Goal: Task Accomplishment & Management: Complete application form

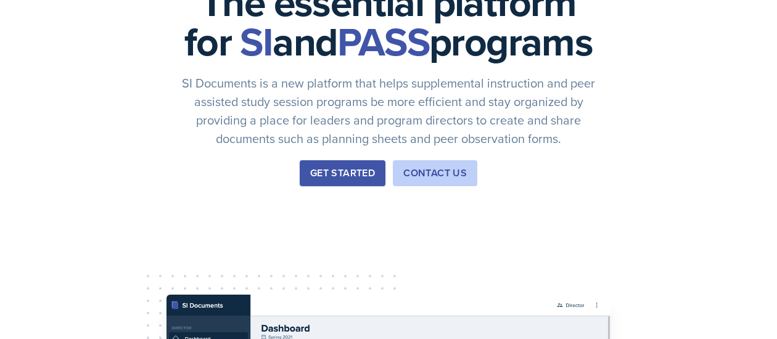
scroll to position [13, 0]
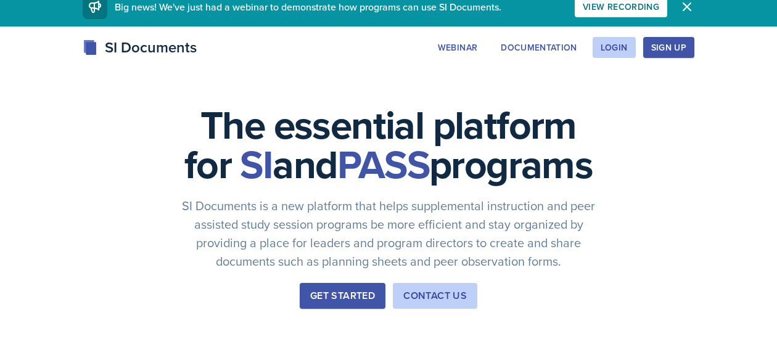
click at [656, 52] on div "Sign Up" at bounding box center [668, 48] width 35 height 10
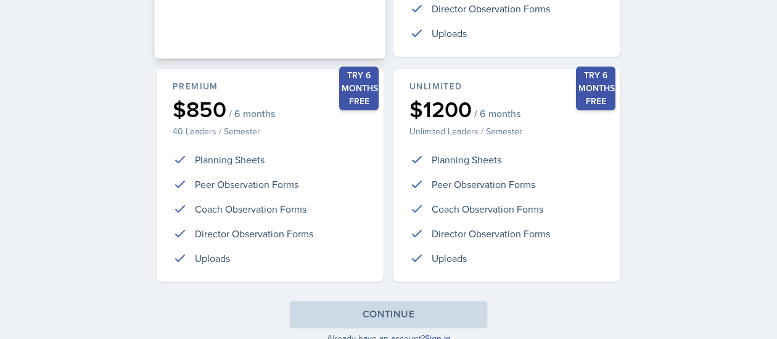
scroll to position [391, 0]
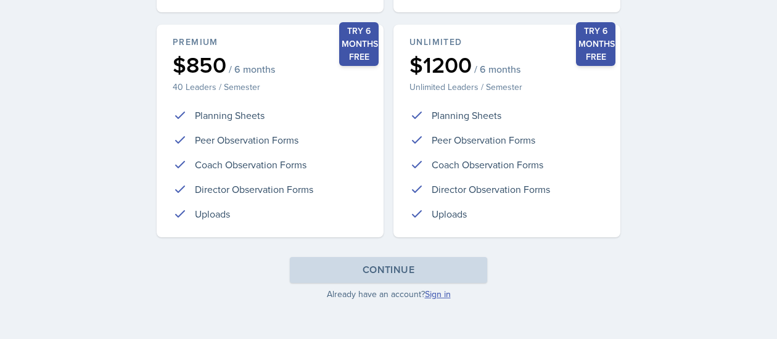
click at [435, 292] on link "Sign in" at bounding box center [438, 294] width 26 height 12
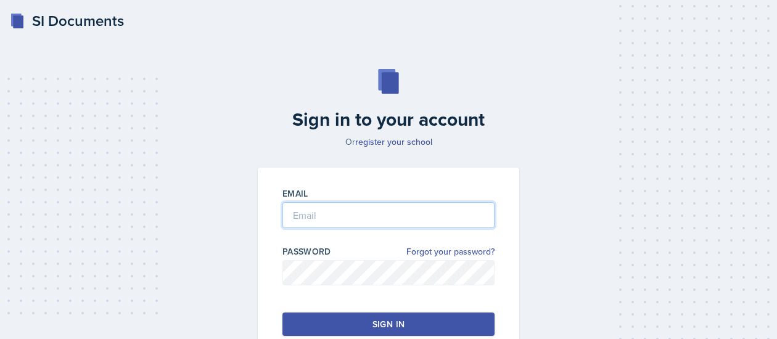
click at [341, 213] on input "email" at bounding box center [388, 215] width 212 height 26
type input "[EMAIL_ADDRESS][DOMAIN_NAME]"
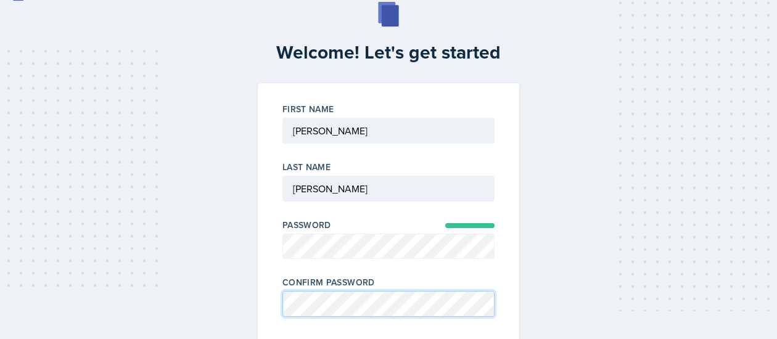
scroll to position [121, 0]
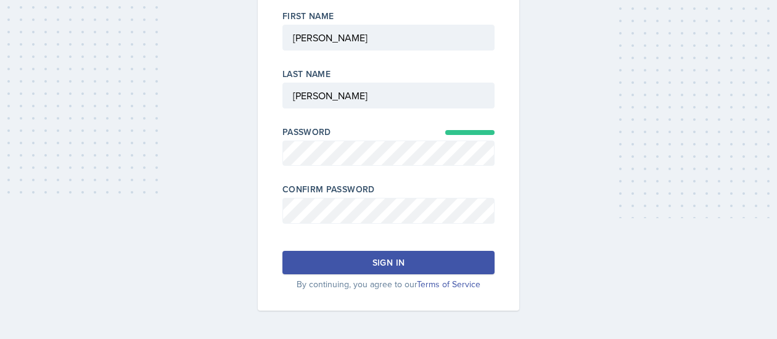
click at [340, 269] on button "Sign in" at bounding box center [388, 262] width 212 height 23
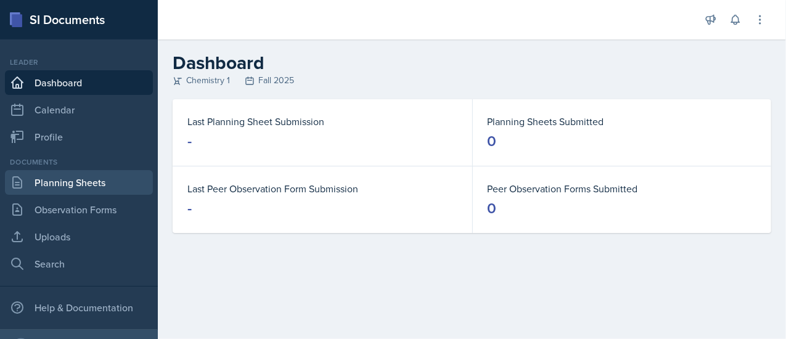
click at [36, 187] on link "Planning Sheets" at bounding box center [79, 182] width 148 height 25
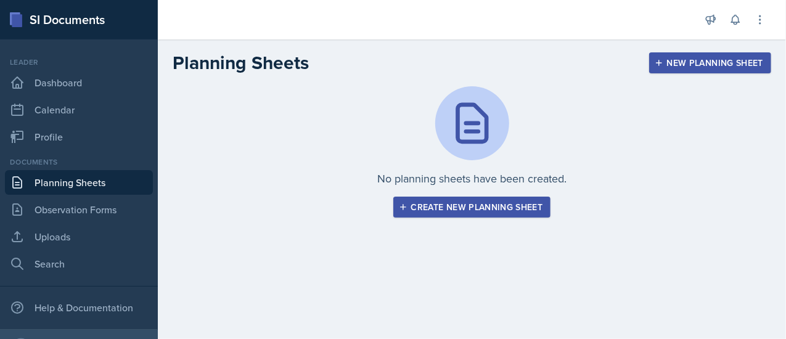
click at [460, 213] on button "Create new planning sheet" at bounding box center [472, 207] width 158 height 21
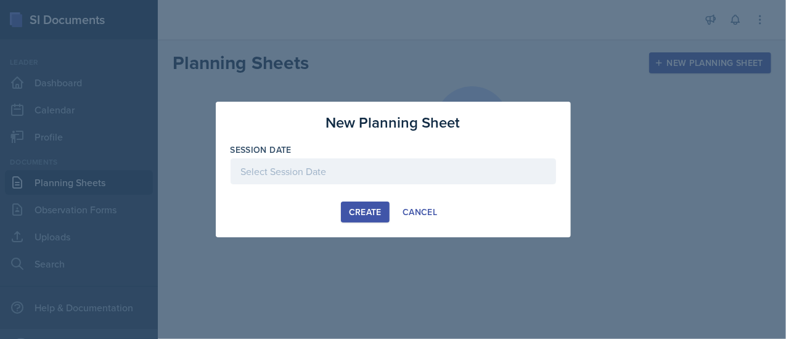
click at [320, 176] on div at bounding box center [393, 171] width 325 height 26
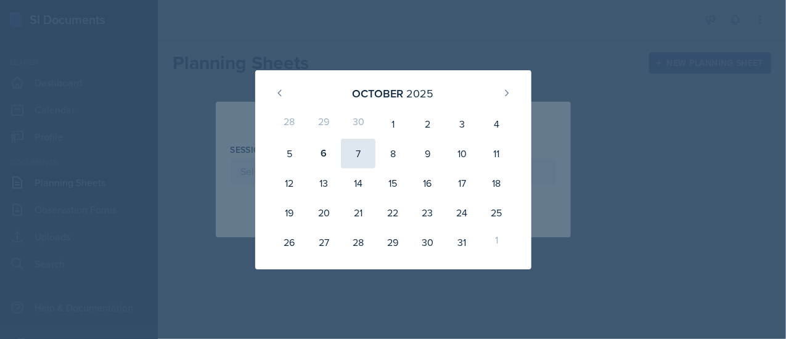
click at [363, 152] on div "7" at bounding box center [358, 154] width 35 height 30
type input "[DATE]"
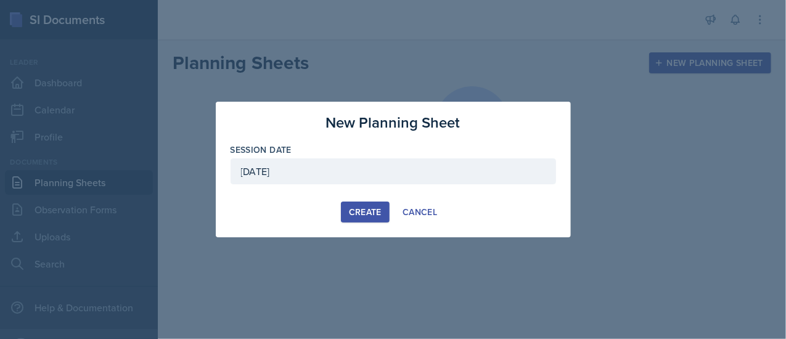
click at [364, 220] on button "Create" at bounding box center [365, 212] width 49 height 21
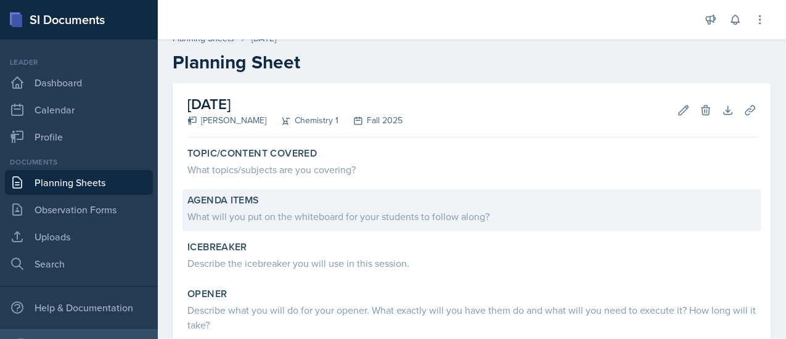
scroll to position [14, 0]
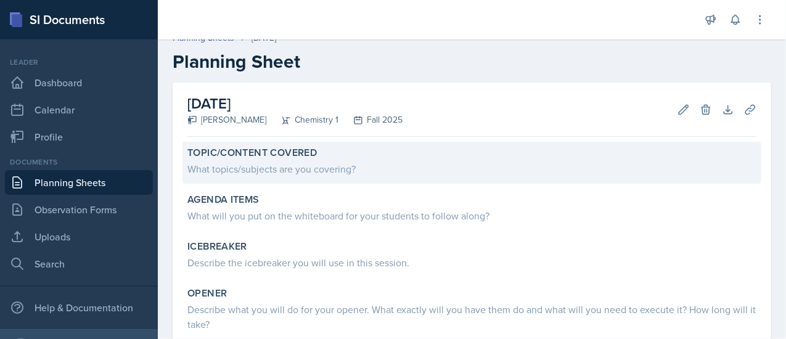
click at [248, 155] on label "Topic/Content Covered" at bounding box center [251, 153] width 129 height 12
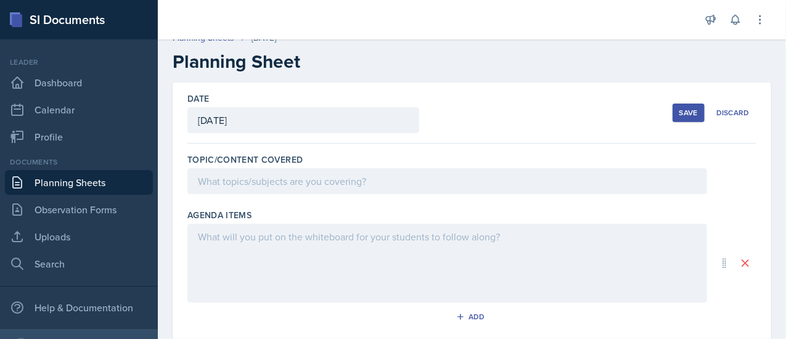
click at [226, 181] on div at bounding box center [447, 181] width 520 height 26
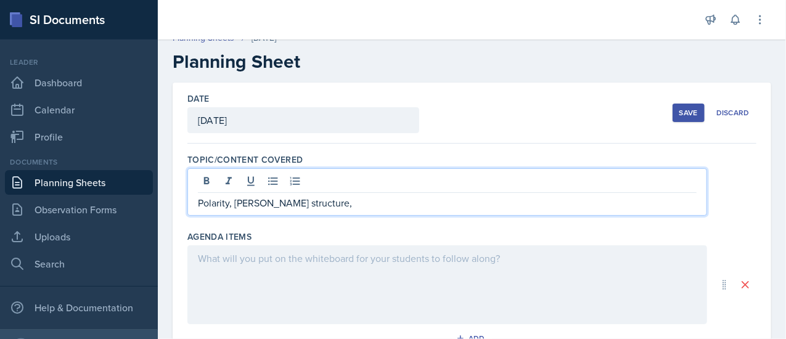
click at [238, 202] on p "Polarity, [PERSON_NAME] structure," at bounding box center [447, 202] width 499 height 15
click at [308, 199] on p "Polarity, [PERSON_NAME] structure," at bounding box center [447, 202] width 499 height 15
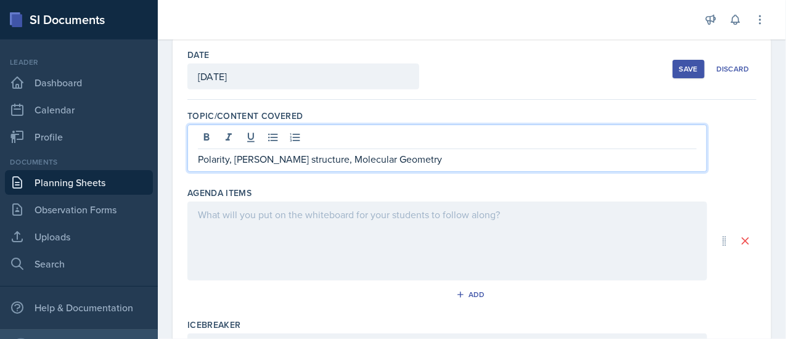
scroll to position [57, 0]
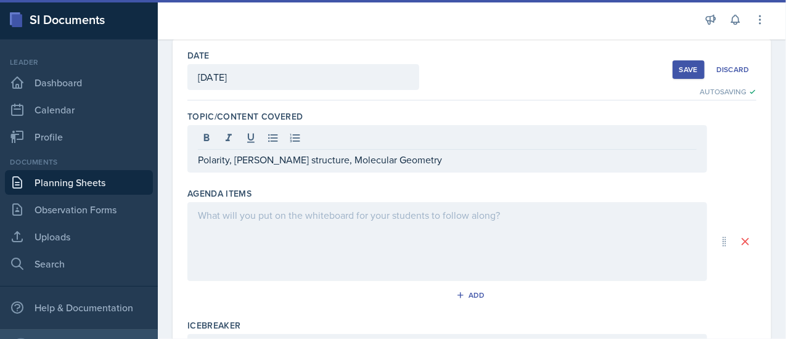
click at [238, 231] on div at bounding box center [447, 241] width 520 height 79
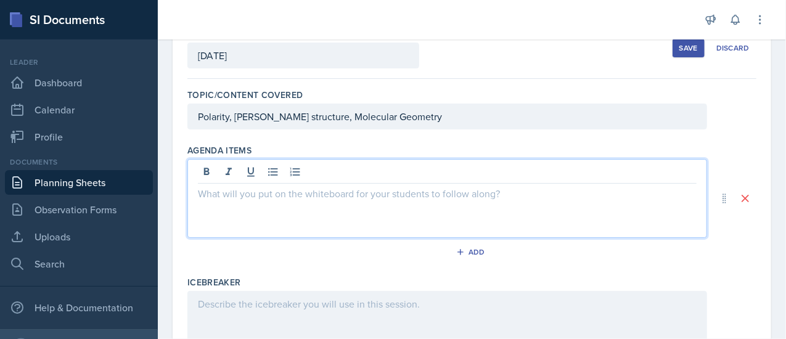
click at [240, 172] on div at bounding box center [447, 173] width 499 height 20
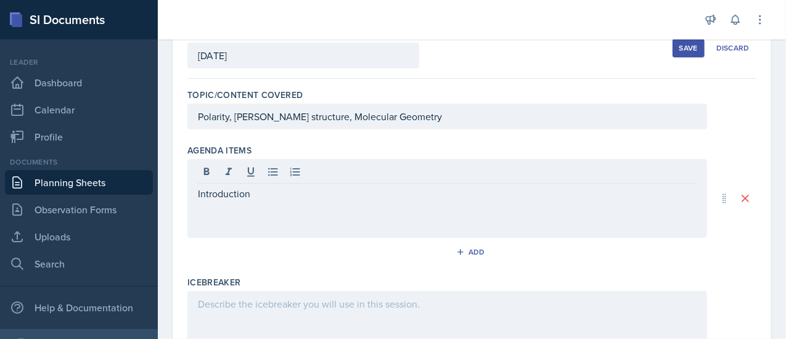
drag, startPoint x: 282, startPoint y: 203, endPoint x: 182, endPoint y: 182, distance: 102.0
click at [234, 202] on div "Introduction" at bounding box center [447, 198] width 520 height 79
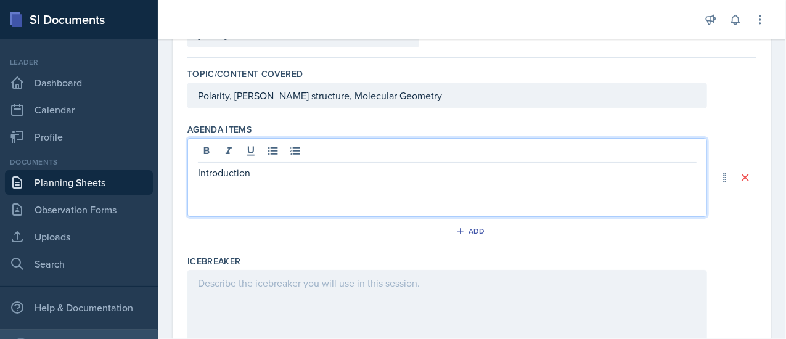
click at [234, 202] on div "Introduction" at bounding box center [447, 177] width 520 height 79
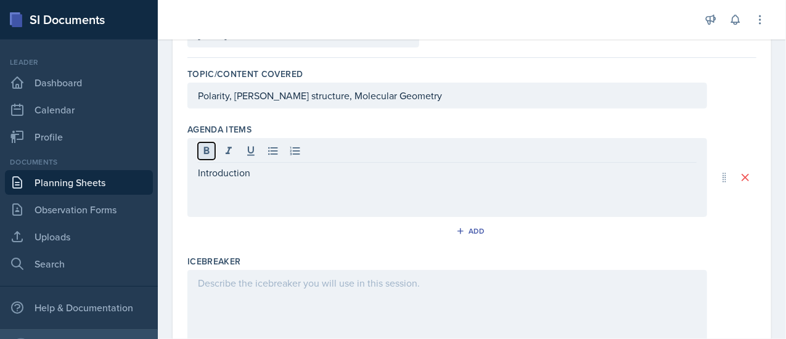
click at [214, 153] on button at bounding box center [206, 150] width 17 height 17
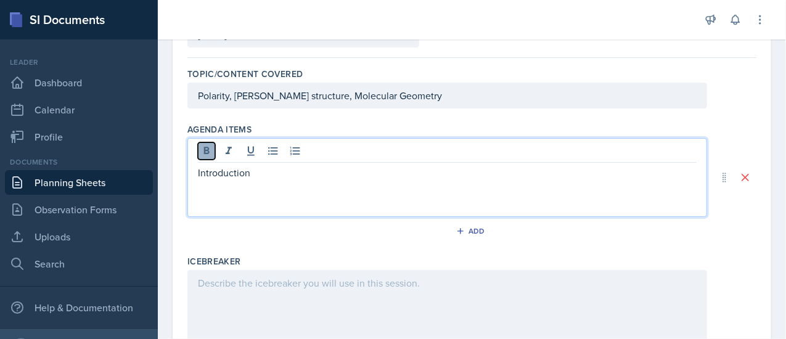
click at [214, 155] on button at bounding box center [206, 150] width 17 height 17
click at [214, 162] on div "Introduction" at bounding box center [447, 177] width 520 height 79
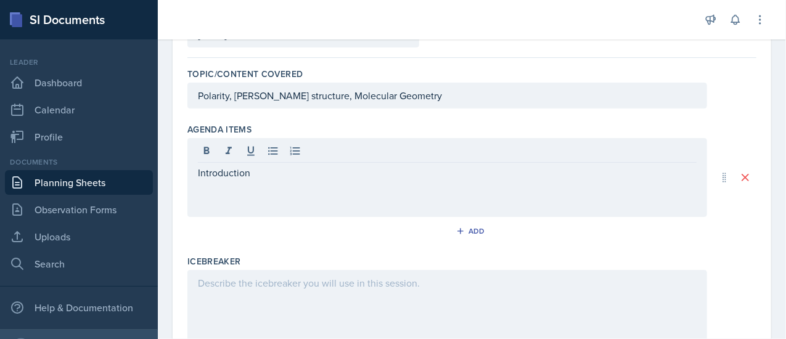
click at [214, 162] on div "Introduction" at bounding box center [447, 177] width 520 height 79
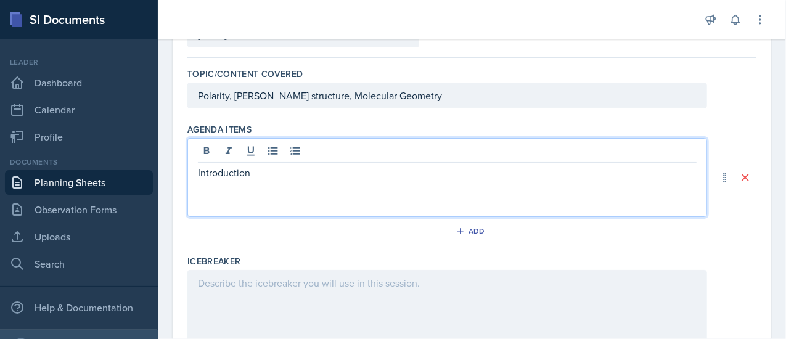
click at [218, 171] on p "Introduction" at bounding box center [447, 172] width 499 height 15
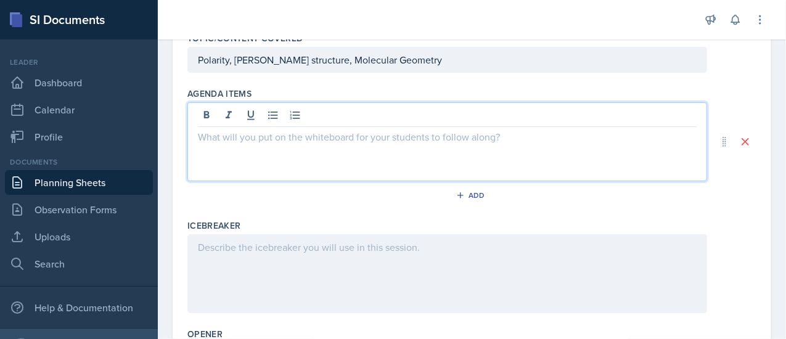
scroll to position [137, 0]
click at [237, 137] on p at bounding box center [447, 135] width 499 height 15
